Goal: Task Accomplishment & Management: Manage account settings

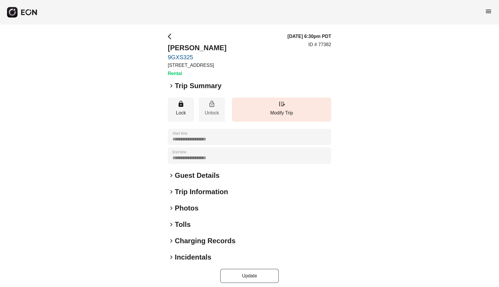
click at [209, 107] on span "lock_open" at bounding box center [211, 103] width 7 height 7
click at [410, 21] on div "Unable to unlock car. Confirm all doors are closed and try again." at bounding box center [445, 17] width 82 height 18
click at [209, 116] on p "Unlock" at bounding box center [212, 112] width 20 height 7
click at [139, 139] on div "**********" at bounding box center [249, 158] width 499 height 267
click at [171, 89] on span "keyboard_arrow_right" at bounding box center [171, 85] width 7 height 7
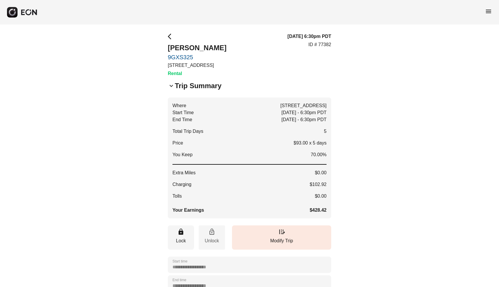
click at [211, 242] on button "lock_open Unlock" at bounding box center [212, 237] width 26 height 24
click at [167, 36] on div "**********" at bounding box center [249, 222] width 499 height 394
click at [169, 36] on span "arrow_back_ios" at bounding box center [171, 36] width 7 height 7
click at [313, 36] on h3 "[DATE] 6:30pm PDT" at bounding box center [309, 36] width 44 height 7
click at [486, 10] on span "menu" at bounding box center [488, 11] width 7 height 7
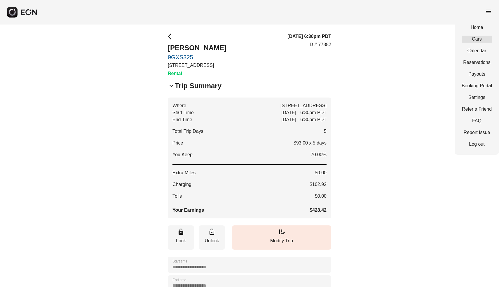
click at [478, 37] on link "Cars" at bounding box center [477, 39] width 30 height 7
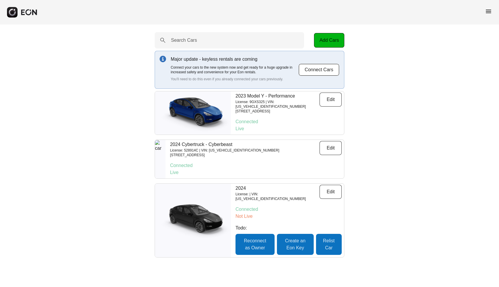
click at [249, 122] on p "Connected" at bounding box center [288, 121] width 106 height 7
click at [275, 130] on p "Live" at bounding box center [288, 128] width 106 height 7
click at [265, 153] on p "[STREET_ADDRESS]" at bounding box center [224, 155] width 109 height 5
click at [333, 97] on button "Edit" at bounding box center [330, 99] width 22 height 14
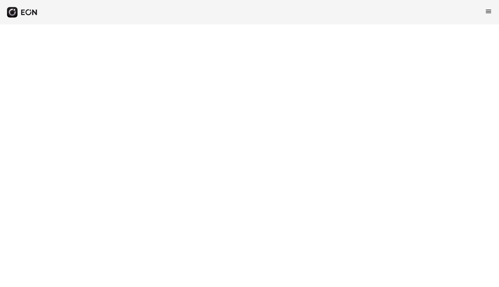
select select "**"
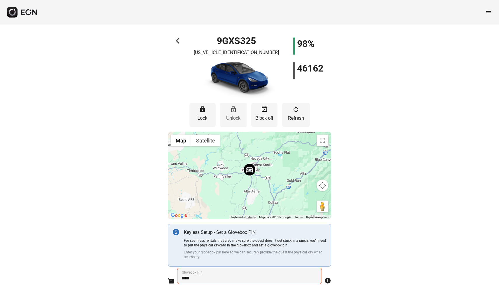
click at [231, 117] on p "Unlock" at bounding box center [233, 118] width 20 height 7
click at [204, 113] on button "lock Lock" at bounding box center [202, 115] width 26 height 24
click at [236, 117] on p "Unlock" at bounding box center [233, 118] width 20 height 7
click at [296, 111] on span "restart_alt" at bounding box center [295, 109] width 7 height 7
click at [228, 113] on button "lock_open Unlock" at bounding box center [233, 115] width 26 height 24
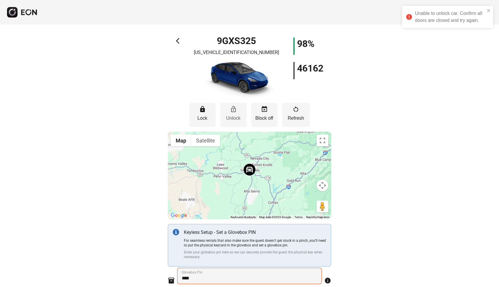
click at [228, 113] on button "lock_open Unlock" at bounding box center [233, 115] width 26 height 24
click at [179, 140] on button "Map" at bounding box center [181, 140] width 20 height 12
click at [203, 141] on button "Satellite" at bounding box center [205, 140] width 29 height 12
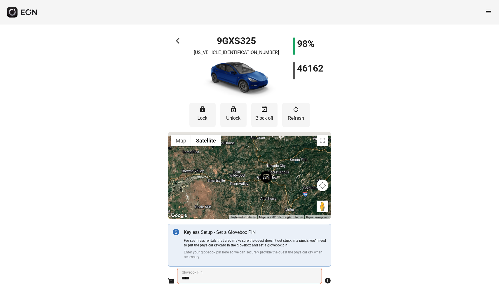
drag, startPoint x: 251, startPoint y: 175, endPoint x: 268, endPoint y: 183, distance: 19.2
click at [268, 183] on div at bounding box center [249, 176] width 163 height 88
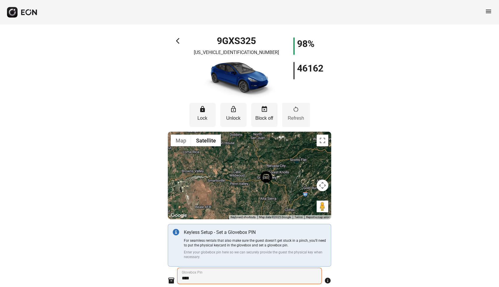
click at [306, 117] on p "Refresh" at bounding box center [296, 118] width 22 height 7
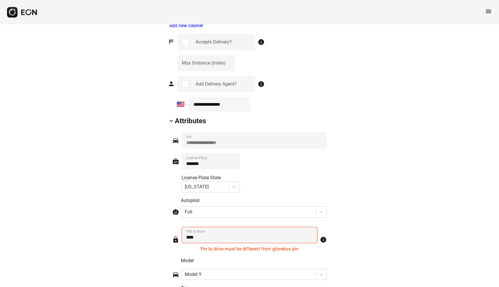
scroll to position [793, 0]
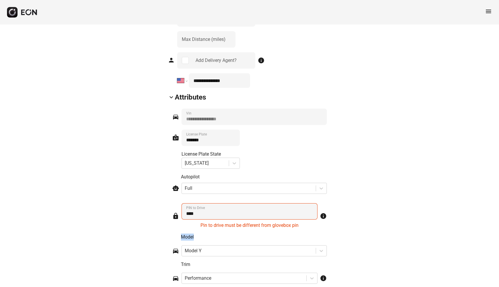
drag, startPoint x: 267, startPoint y: 235, endPoint x: 333, endPoint y: 243, distance: 66.4
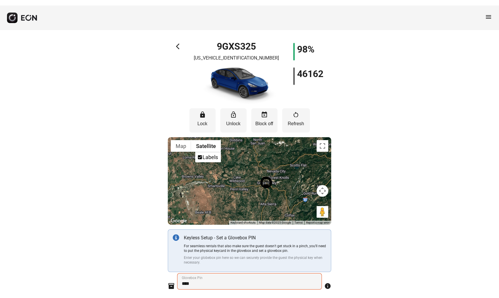
scroll to position [0, 0]
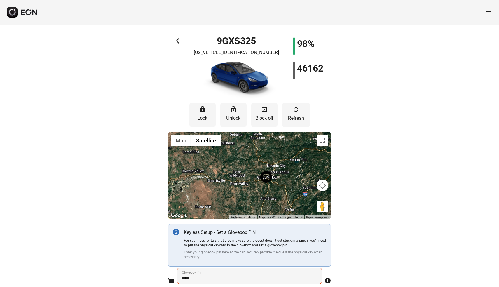
click at [310, 81] on div "98% 46162" at bounding box center [308, 68] width 30 height 62
click at [311, 47] on h1 "98%" at bounding box center [306, 43] width 18 height 7
click at [244, 42] on h1 "9GXS325" at bounding box center [236, 40] width 39 height 7
drag, startPoint x: 264, startPoint y: 41, endPoint x: 206, endPoint y: 41, distance: 57.8
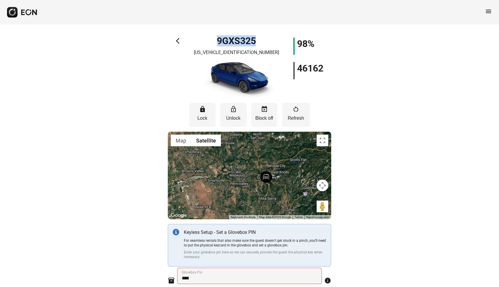
click at [206, 41] on div "9GXS325 [US_VEHICLE_IDENTIFICATION_NUMBER]" at bounding box center [236, 68] width 82 height 62
drag, startPoint x: 214, startPoint y: 54, endPoint x: 272, endPoint y: 55, distance: 58.1
click at [272, 55] on div "9GXS325 [US_VEHICLE_IDENTIFICATION_NUMBER]" at bounding box center [236, 68] width 82 height 62
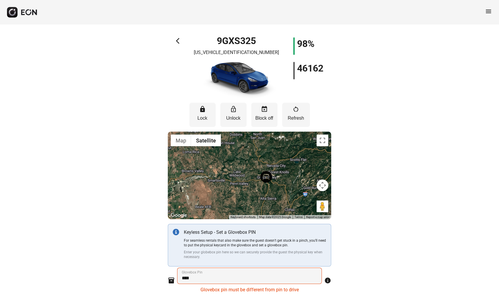
click at [241, 250] on p "Enter your globebox pin here so we can securely provide the guest the physical …" at bounding box center [255, 254] width 142 height 9
click at [265, 176] on img at bounding box center [266, 177] width 12 height 12
click at [207, 116] on p "Lock" at bounding box center [202, 118] width 20 height 7
click at [476, 13] on div "Unable to lock car. Confirm all doors are closed and try again." at bounding box center [450, 17] width 70 height 14
click at [489, 8] on span "menu" at bounding box center [488, 11] width 7 height 7
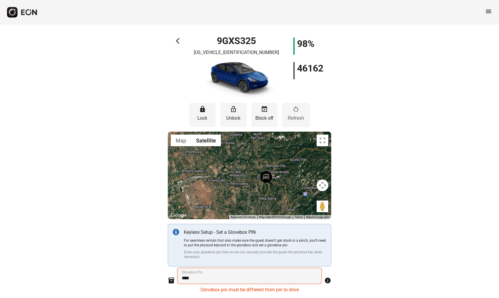
click at [294, 109] on span "restart_alt" at bounding box center [295, 109] width 7 height 7
click at [488, 11] on span "menu" at bounding box center [488, 11] width 7 height 7
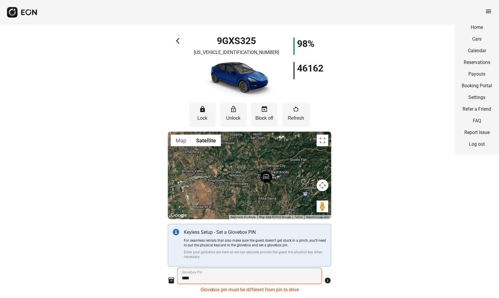
click at [478, 57] on div "Home Cars Calendar Reservations Payouts Booking Portal Settings Refer a Friend …" at bounding box center [477, 86] width 44 height 138
click at [477, 61] on link "Reservations" at bounding box center [477, 62] width 30 height 7
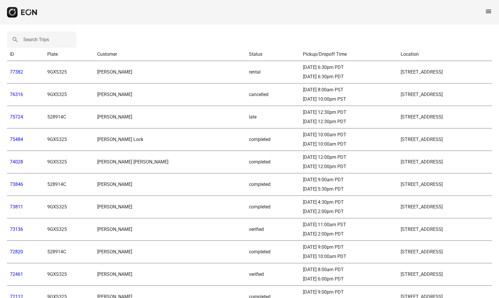
click at [17, 120] on td "75724" at bounding box center [25, 117] width 37 height 22
click at [18, 115] on link "75724" at bounding box center [16, 117] width 13 height 6
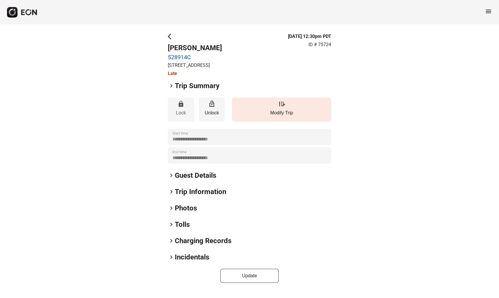
click at [180, 107] on span "lock" at bounding box center [180, 103] width 7 height 7
click at [194, 180] on h2 "Guest Details" at bounding box center [195, 175] width 41 height 9
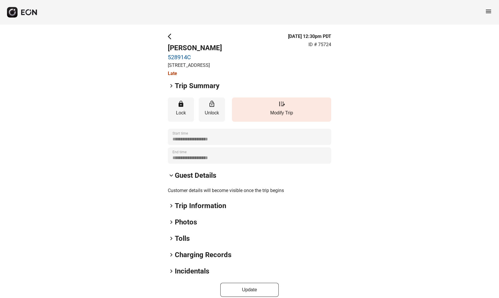
click at [175, 90] on h2 "Trip Summary" at bounding box center [197, 85] width 45 height 9
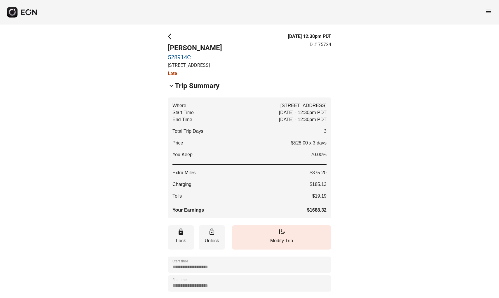
drag, startPoint x: 304, startPoint y: 217, endPoint x: 333, endPoint y: 212, distance: 29.6
click at [333, 212] on div "**********" at bounding box center [249, 229] width 499 height 408
click at [354, 216] on div "**********" at bounding box center [249, 229] width 499 height 408
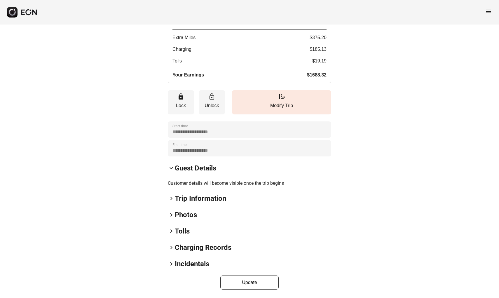
scroll to position [141, 0]
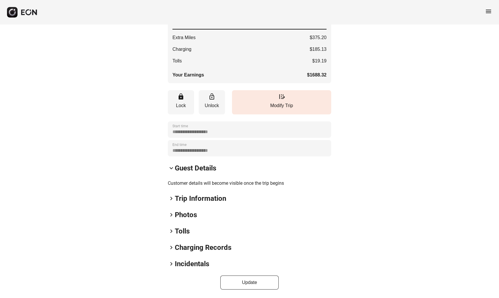
click at [204, 263] on h2 "Incidentals" at bounding box center [192, 263] width 34 height 9
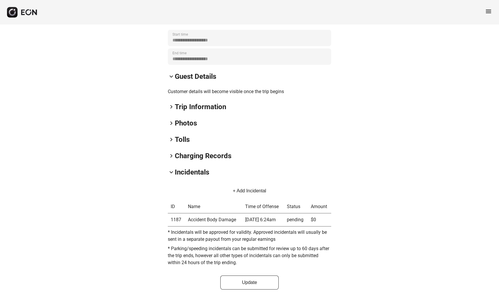
scroll to position [233, 0]
drag, startPoint x: 203, startPoint y: 221, endPoint x: 285, endPoint y: 220, distance: 81.7
click at [285, 220] on tr "1187 Accident Body Damage [DATE] 6:24am pending $0" at bounding box center [249, 219] width 163 height 13
click at [284, 220] on td "[DATE] 6:24am" at bounding box center [263, 219] width 42 height 13
drag, startPoint x: 310, startPoint y: 219, endPoint x: 315, endPoint y: 219, distance: 5.8
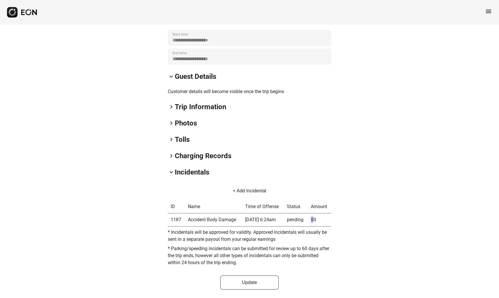
click at [315, 219] on td "$0" at bounding box center [319, 219] width 23 height 13
click at [317, 219] on td "$0" at bounding box center [319, 219] width 23 height 13
drag, startPoint x: 258, startPoint y: 221, endPoint x: 297, endPoint y: 221, distance: 38.8
click at [297, 221] on tr "1187 Accident Body Damage [DATE] 6:24am pending $0" at bounding box center [249, 219] width 163 height 13
click at [297, 221] on td "pending" at bounding box center [296, 219] width 24 height 13
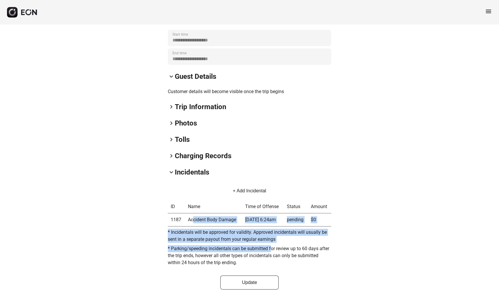
drag, startPoint x: 193, startPoint y: 218, endPoint x: 273, endPoint y: 247, distance: 85.6
click at [273, 248] on div "+ Add Incidental ID Name Time of Offense Status Amount 1187 Accident Body Damag…" at bounding box center [249, 226] width 163 height 85
click at [273, 247] on p "* Parking/speeding incidentals can be submitted for review up to 60 days after …" at bounding box center [249, 255] width 163 height 21
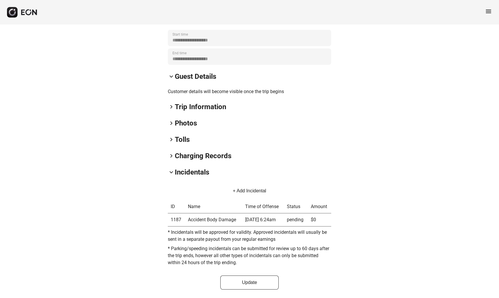
click at [173, 157] on span "keyboard_arrow_right" at bounding box center [171, 155] width 7 height 7
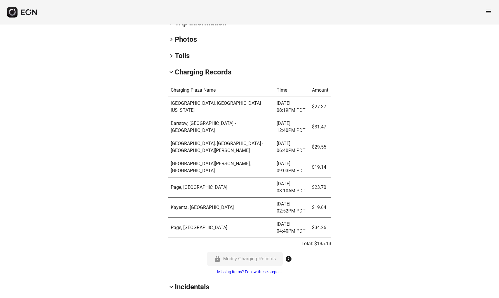
scroll to position [306, 0]
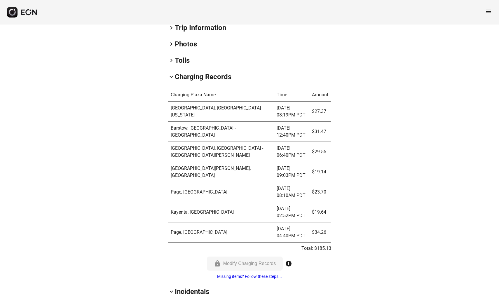
click at [185, 65] on h2 "Tolls" at bounding box center [182, 60] width 15 height 9
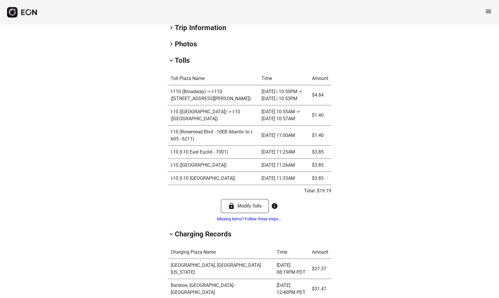
scroll to position [307, 0]
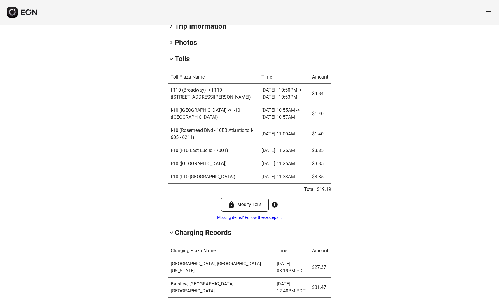
click at [200, 101] on td "I-110 (Broadway) -> I-110 ([STREET_ADDRESS][PERSON_NAME])" at bounding box center [213, 94] width 91 height 20
drag, startPoint x: 207, startPoint y: 103, endPoint x: 168, endPoint y: 83, distance: 43.2
click at [168, 83] on table "Toll Plaza Name Time Amount I-110 (Broadway) -> I-110 (110NB - [PERSON_NAME][GE…" at bounding box center [249, 127] width 163 height 113
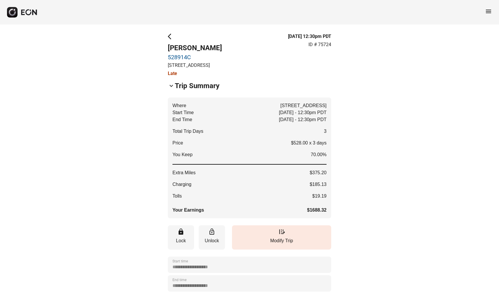
scroll to position [0, 0]
click at [178, 90] on h2 "Trip Summary" at bounding box center [197, 85] width 45 height 9
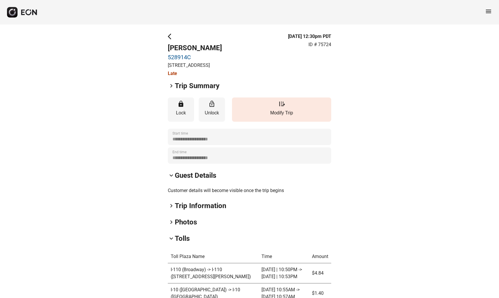
click at [176, 178] on h2 "Guest Details" at bounding box center [195, 175] width 41 height 9
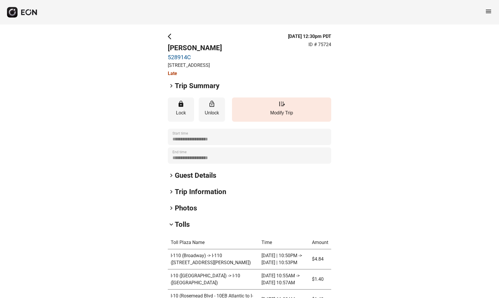
click at [170, 179] on span "keyboard_arrow_right" at bounding box center [171, 175] width 7 height 7
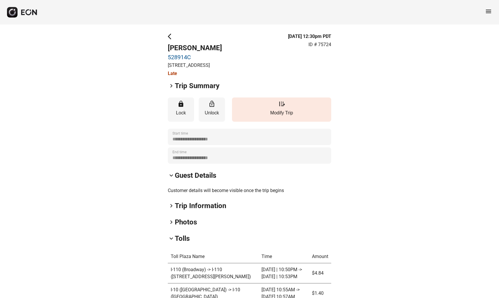
click at [176, 180] on h2 "Guest Details" at bounding box center [195, 175] width 41 height 9
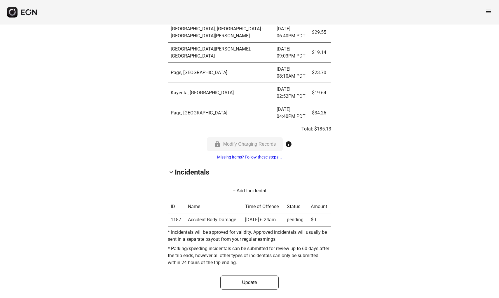
scroll to position [448, 0]
click at [179, 169] on h2 "Incidentals" at bounding box center [192, 171] width 34 height 9
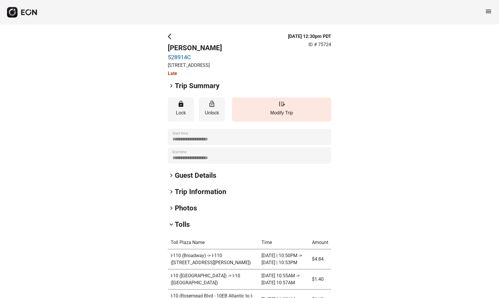
scroll to position [0, 0]
click at [181, 55] on link "528914C" at bounding box center [195, 57] width 54 height 7
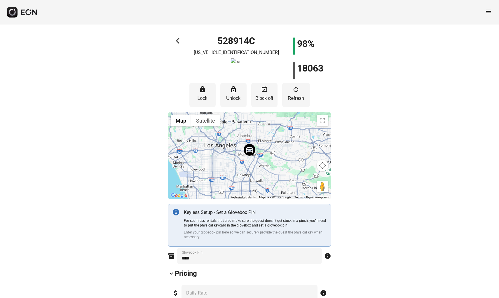
click at [231, 52] on p "[US_VEHICLE_IDENTIFICATION_NUMBER]" at bounding box center [236, 52] width 85 height 7
click at [14, 7] on rect "button" at bounding box center [12, 12] width 11 height 11
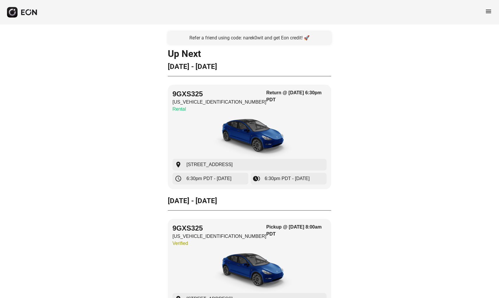
click at [489, 12] on span "menu" at bounding box center [488, 11] width 7 height 7
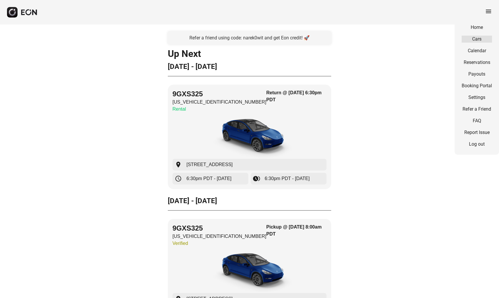
click at [484, 41] on link "Cars" at bounding box center [477, 39] width 30 height 7
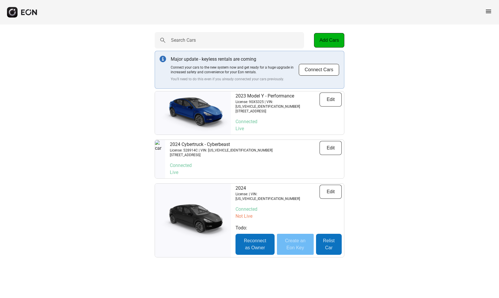
click at [290, 245] on button "Create an Eon Key" at bounding box center [295, 244] width 37 height 21
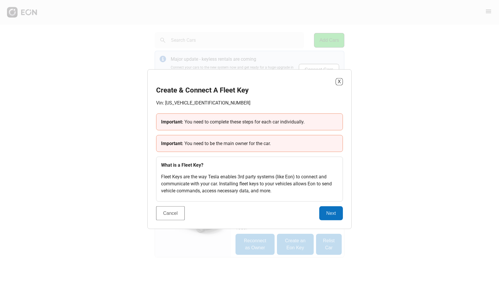
click at [178, 214] on button "Cancel" at bounding box center [170, 213] width 29 height 14
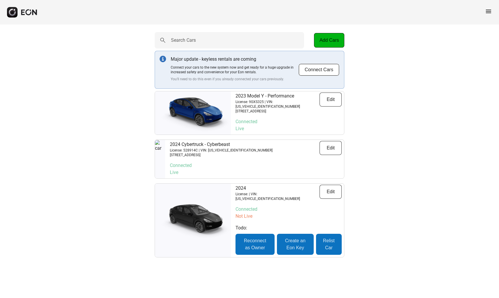
click at [328, 77] on div "Major update - keyless rentals are coming Connect your cars to the new system n…" at bounding box center [250, 70] width 190 height 38
click at [331, 74] on button "Connect Cars" at bounding box center [318, 70] width 41 height 12
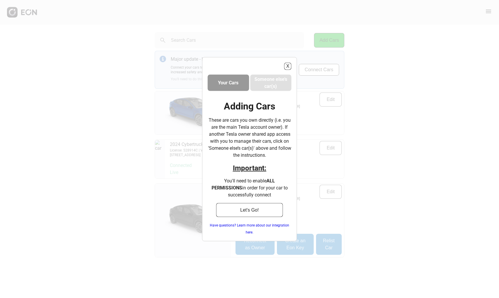
click at [230, 85] on h3 "Your Cars" at bounding box center [228, 82] width 20 height 7
click at [263, 214] on button "Let's Go!" at bounding box center [249, 210] width 67 height 14
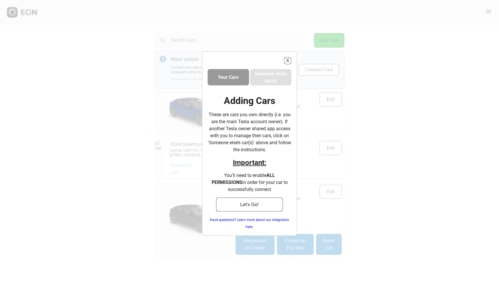
click at [238, 74] on h3 "Your Cars" at bounding box center [228, 77] width 20 height 7
click at [226, 78] on h3 "Your Cars" at bounding box center [228, 77] width 20 height 7
click at [261, 182] on p "You'll need to enable ALL PERMISSIONS in order for your car to successfully con…" at bounding box center [250, 182] width 84 height 21
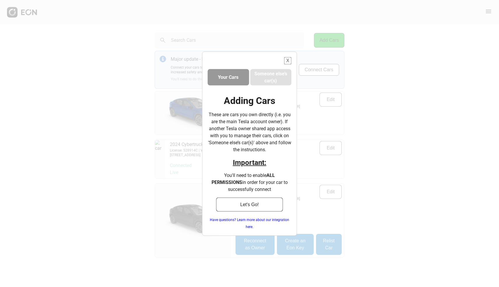
click at [287, 61] on button "X" at bounding box center [287, 60] width 7 height 7
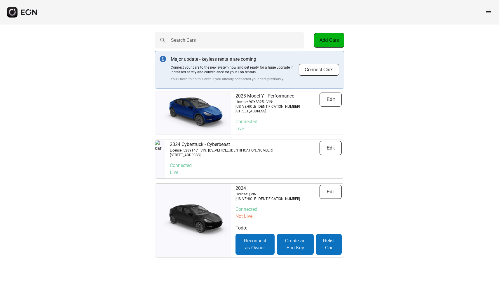
click at [201, 114] on img at bounding box center [193, 113] width 76 height 38
click at [329, 98] on button "Edit" at bounding box center [330, 99] width 22 height 14
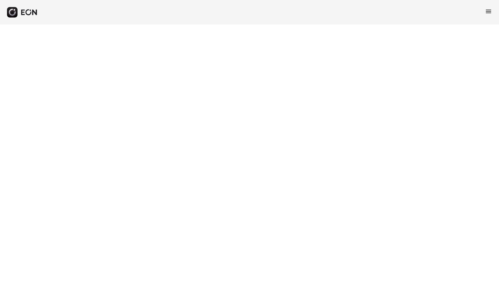
select select "**"
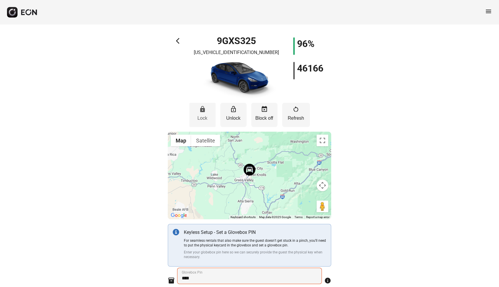
click at [198, 111] on button "lock Lock" at bounding box center [202, 115] width 26 height 24
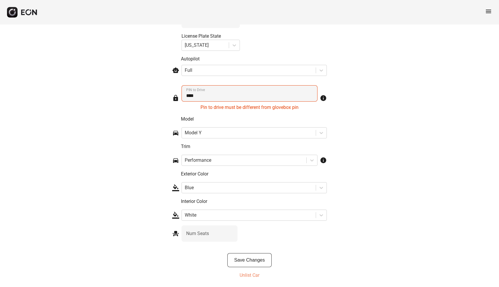
scroll to position [917, 0]
click at [256, 271] on div "Save Changes Unlist Car" at bounding box center [249, 267] width 163 height 28
click at [255, 265] on button "Save Changes" at bounding box center [249, 260] width 45 height 14
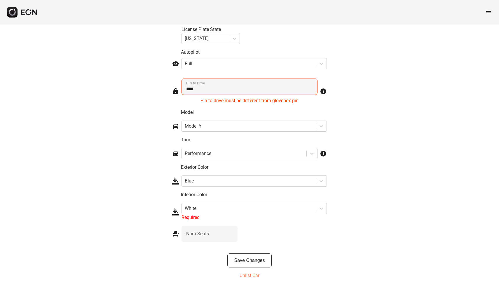
click at [17, 15] on rect "button" at bounding box center [12, 12] width 11 height 11
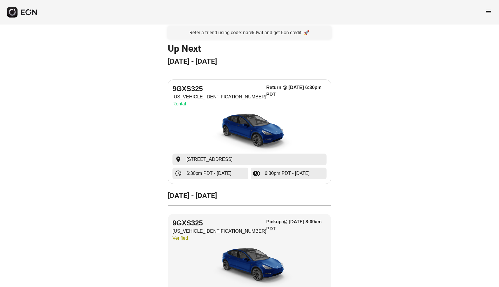
scroll to position [8, 0]
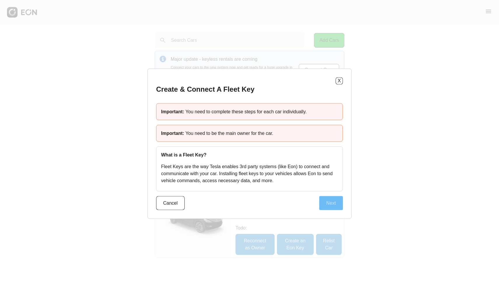
click at [326, 202] on button "Next" at bounding box center [331, 203] width 24 height 14
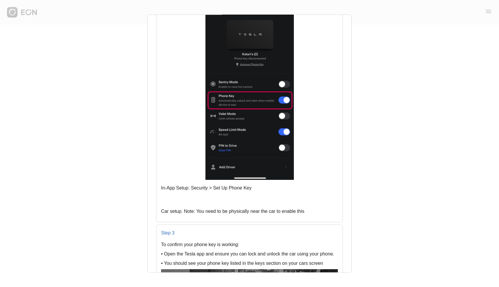
scroll to position [410, 0]
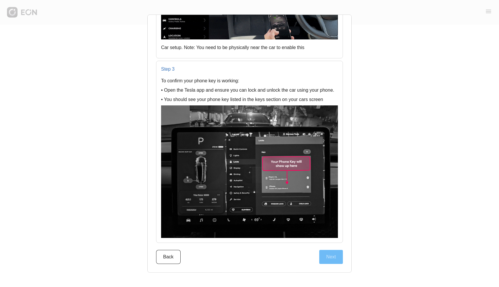
click at [328, 252] on button "Next" at bounding box center [331, 257] width 24 height 14
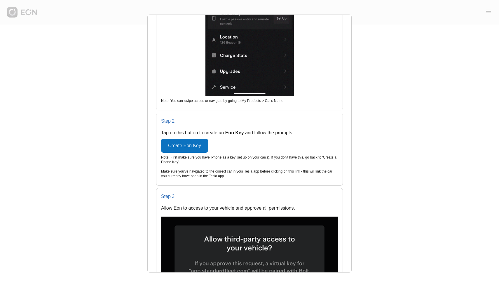
scroll to position [260, 0]
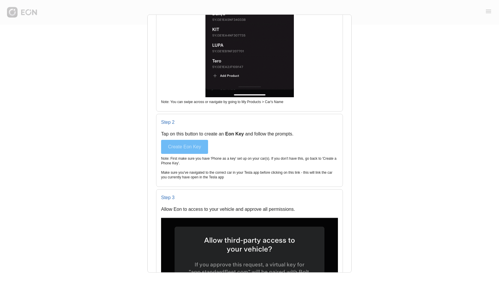
click at [177, 150] on button "Create Eon Key" at bounding box center [184, 146] width 47 height 14
